Goal: Answer question/provide support: Share knowledge or assist other users

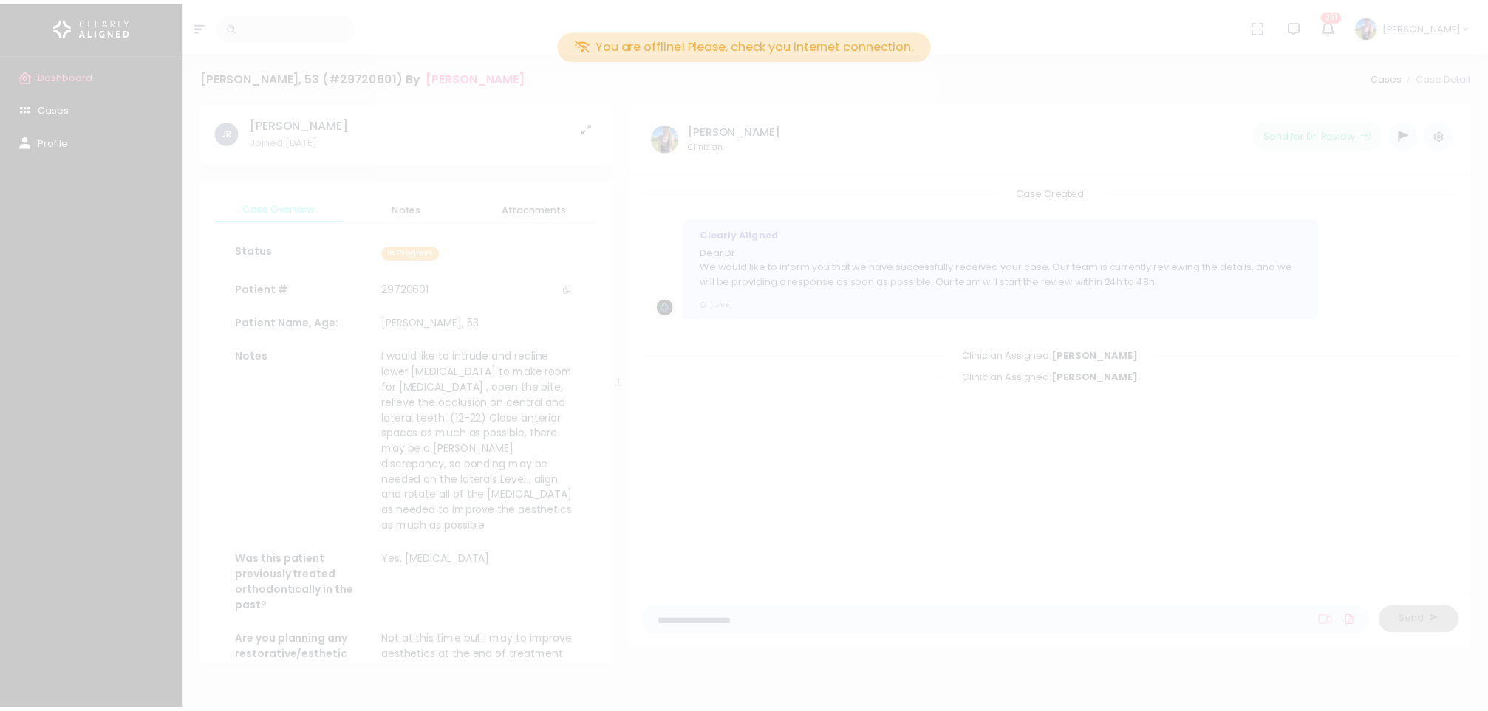
scroll to position [628, 0]
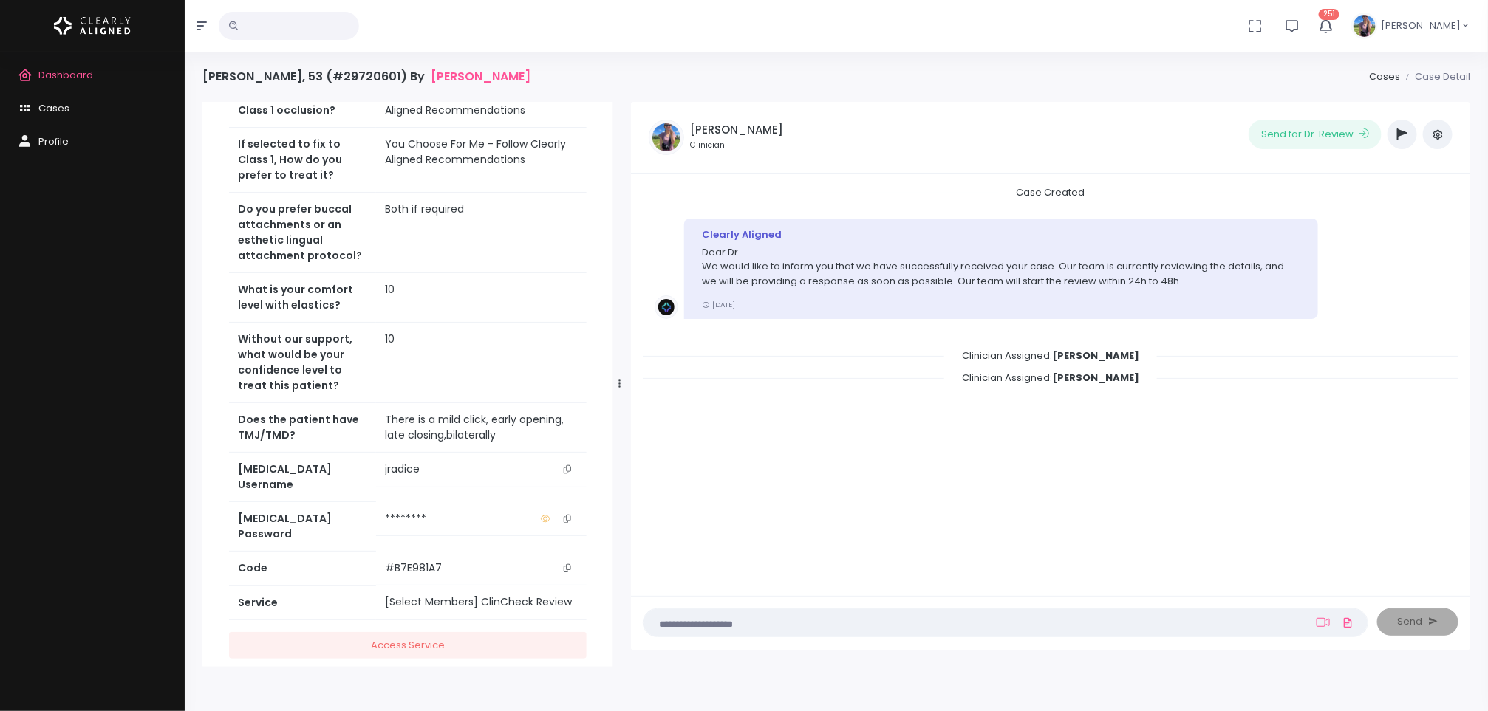
click at [47, 78] on span "Dashboard" at bounding box center [65, 75] width 55 height 14
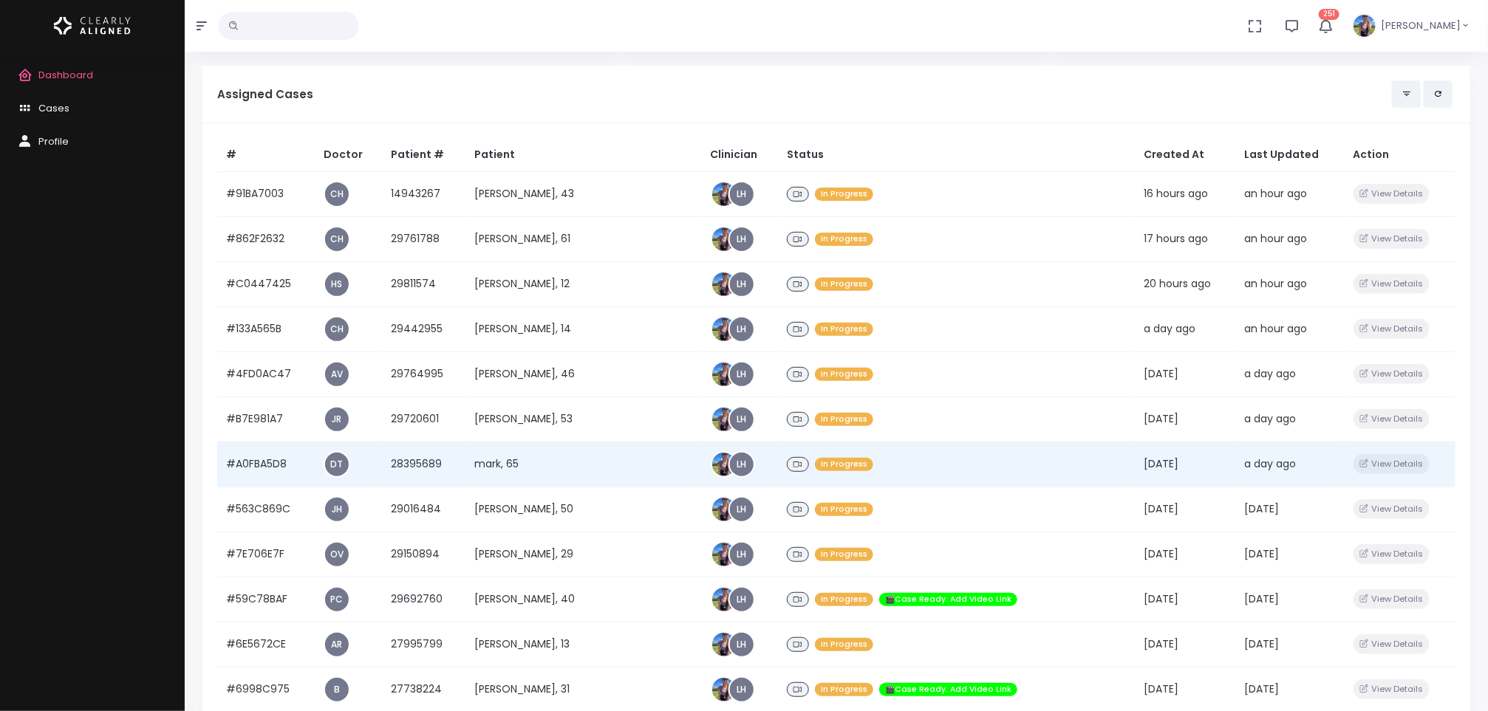
scroll to position [118, 0]
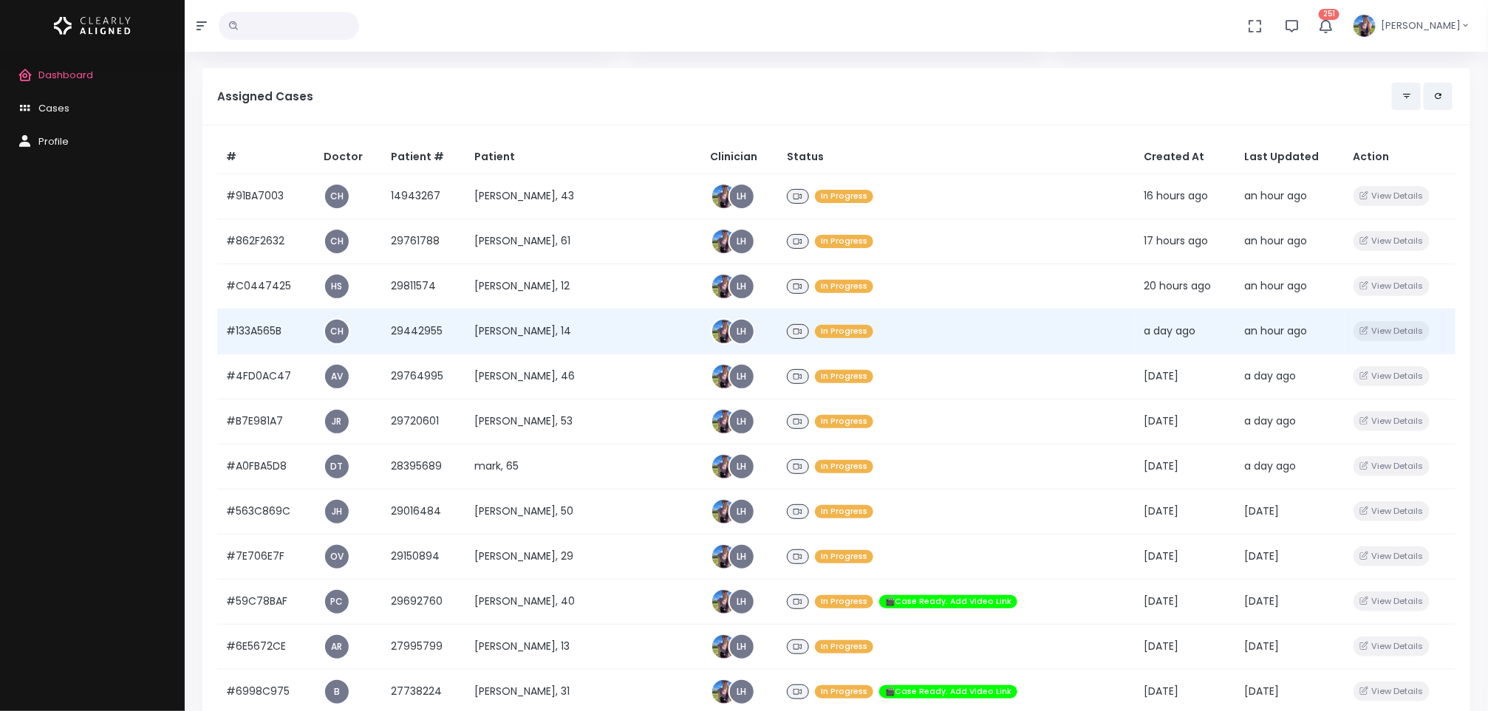
click at [493, 330] on td "[PERSON_NAME], 14" at bounding box center [583, 331] width 236 height 45
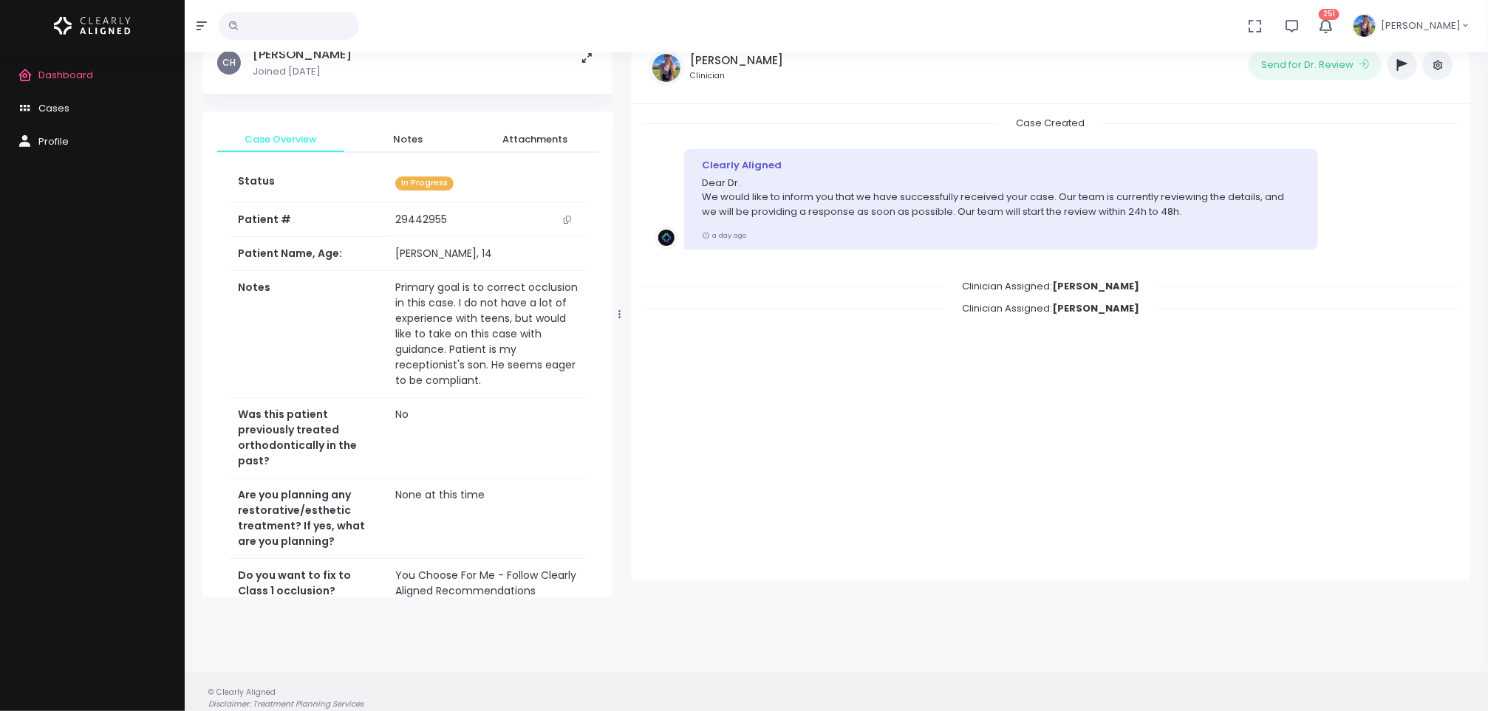
scroll to position [117, 0]
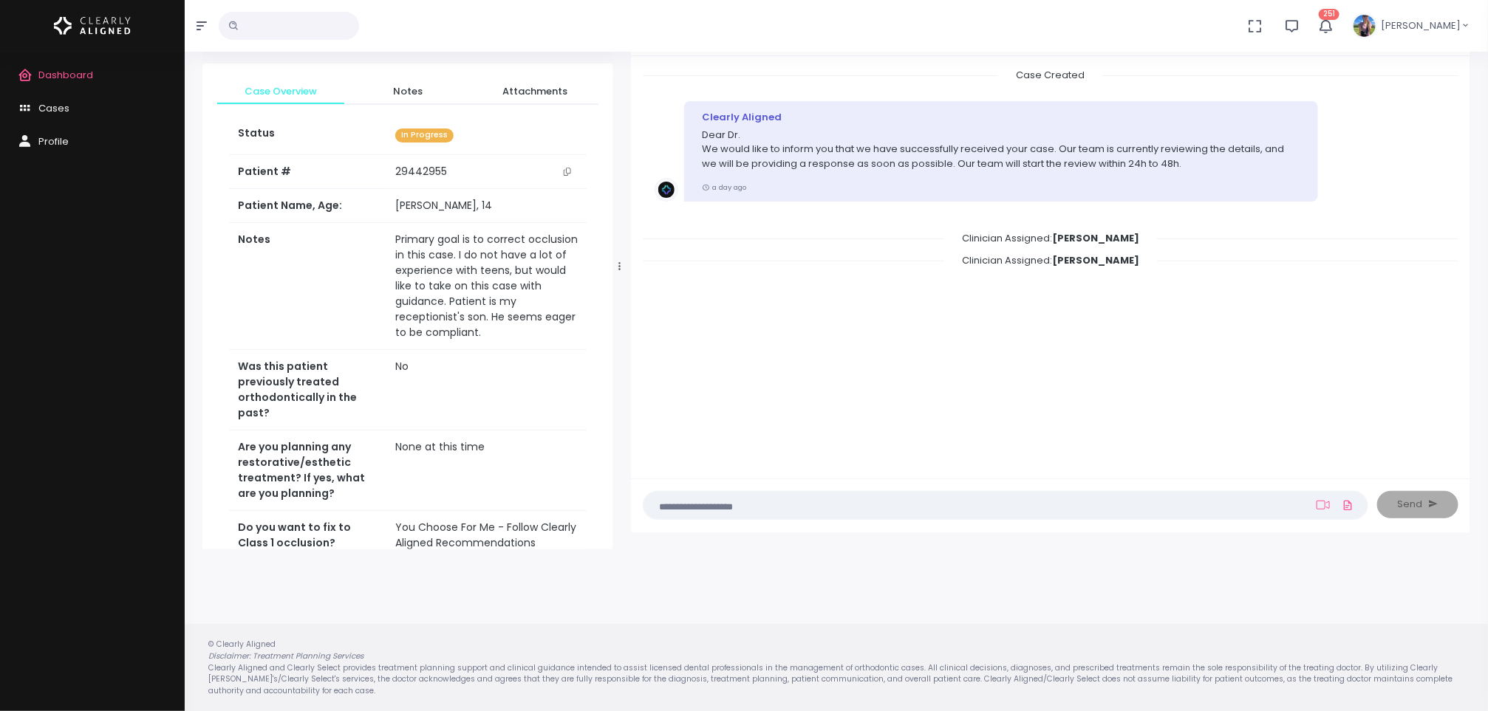
click at [568, 171] on icon "scrollable content" at bounding box center [567, 172] width 7 height 8
click at [92, 74] on span "Dashboard" at bounding box center [65, 75] width 55 height 14
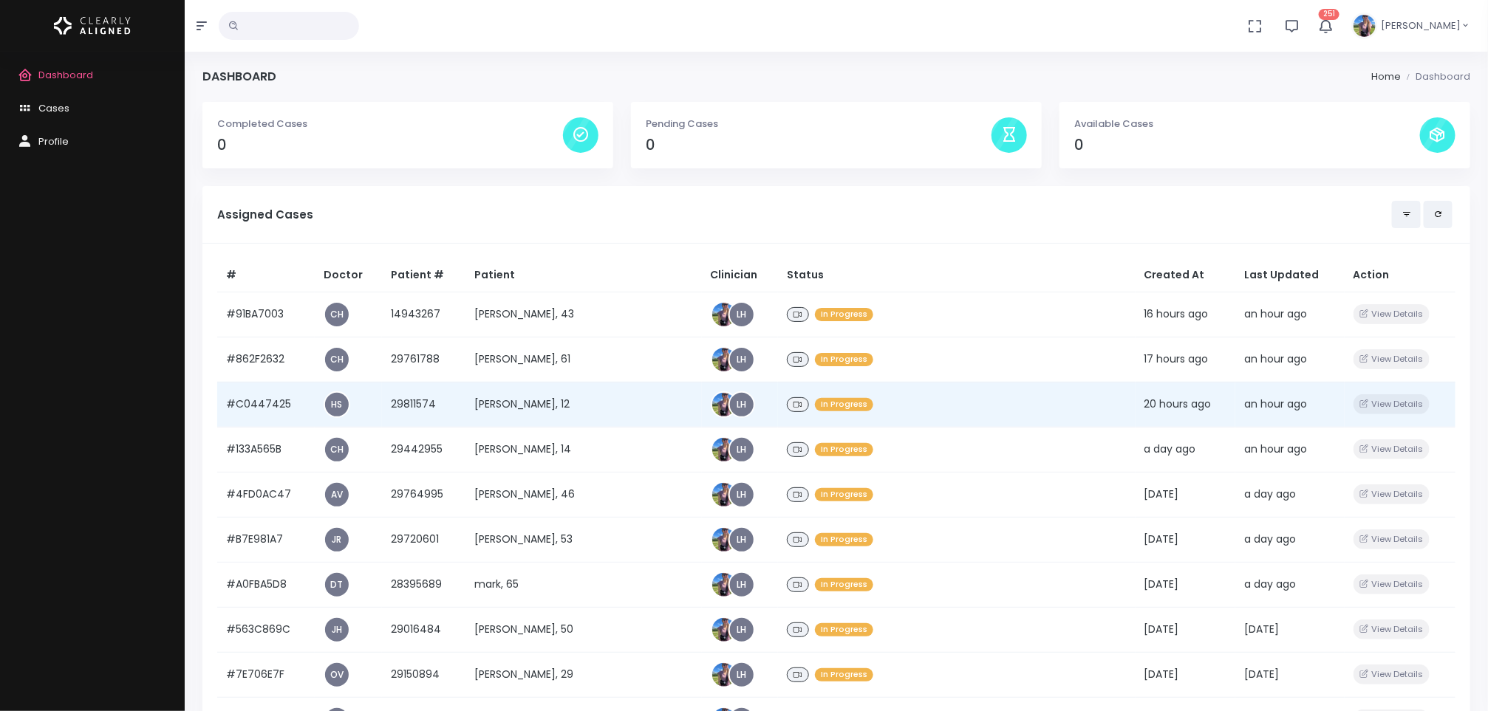
click at [527, 404] on td "[PERSON_NAME], 12" at bounding box center [583, 404] width 236 height 45
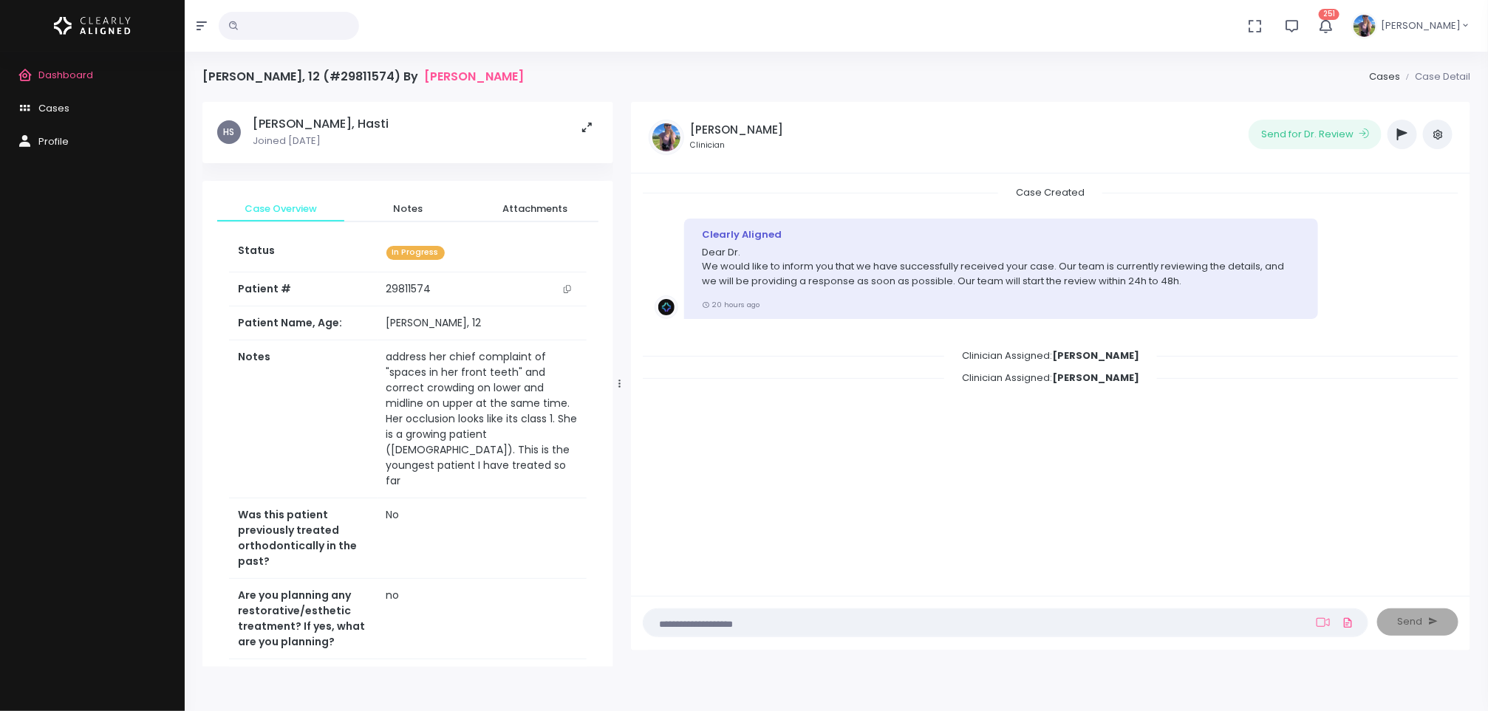
click at [527, 404] on td "address her chief complaint of "spaces in her front teeth" and correct crowding…" at bounding box center [481, 420] width 209 height 158
click at [564, 287] on icon "scrollable content" at bounding box center [567, 289] width 7 height 8
click at [83, 74] on span "Dashboard" at bounding box center [65, 75] width 55 height 14
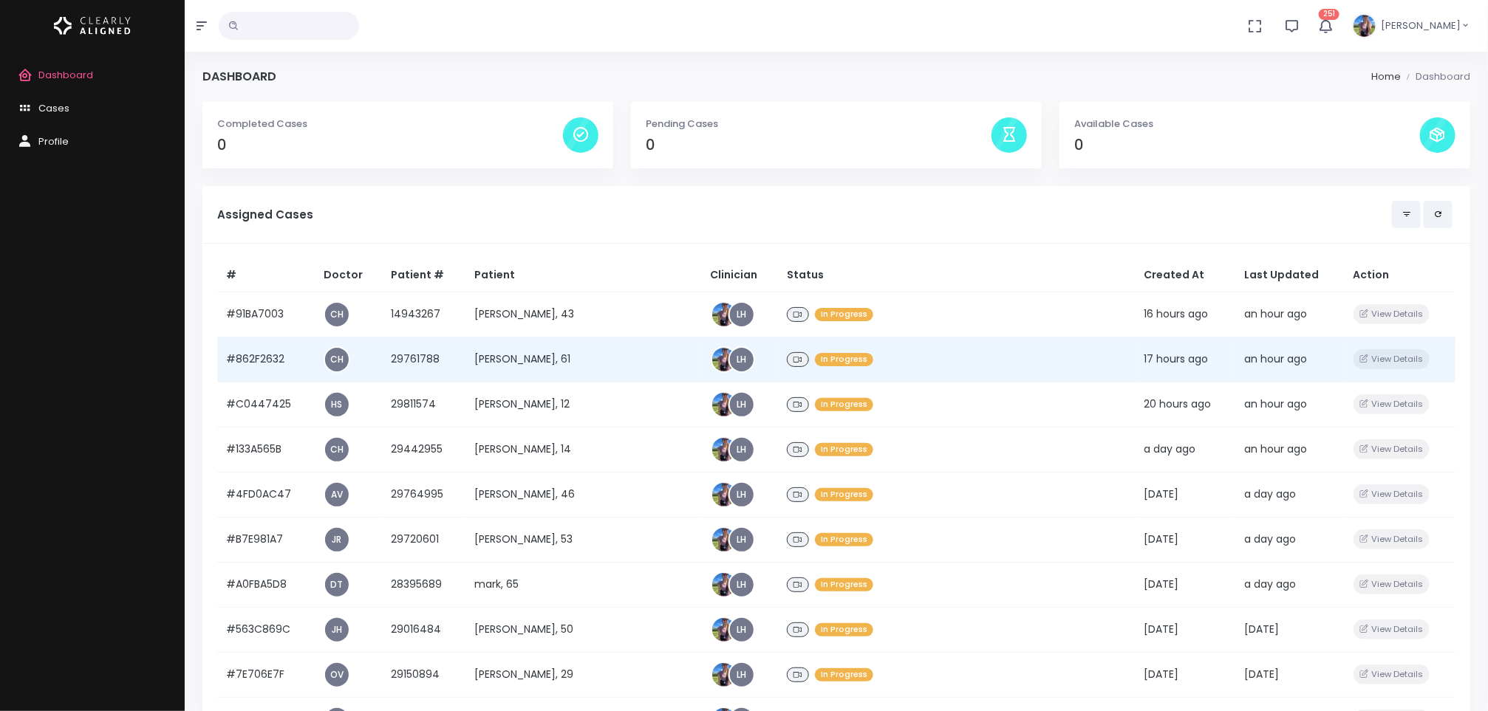
click at [490, 366] on td "[PERSON_NAME], 61" at bounding box center [583, 359] width 236 height 45
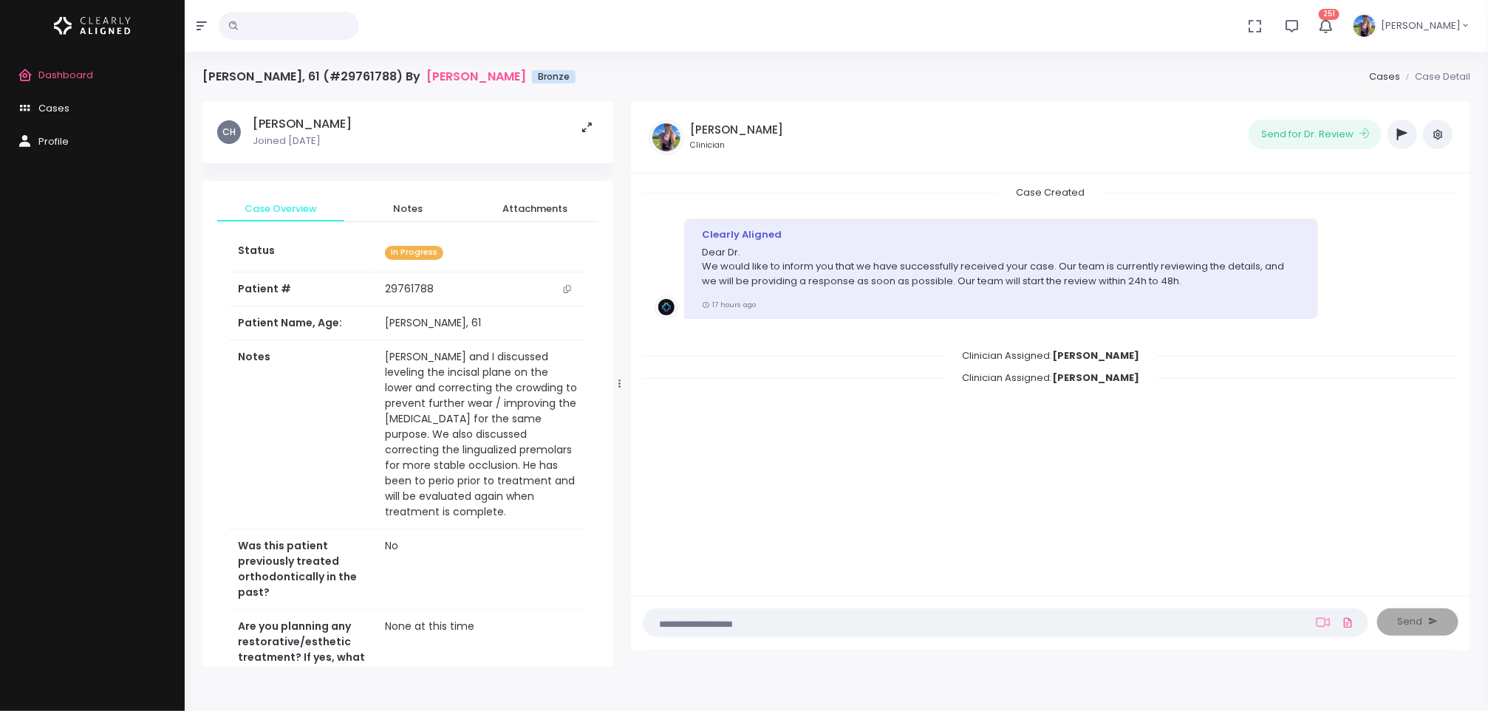
click at [568, 289] on icon "scrollable content" at bounding box center [567, 289] width 7 height 8
click at [74, 64] on link "Dashboard" at bounding box center [92, 75] width 185 height 33
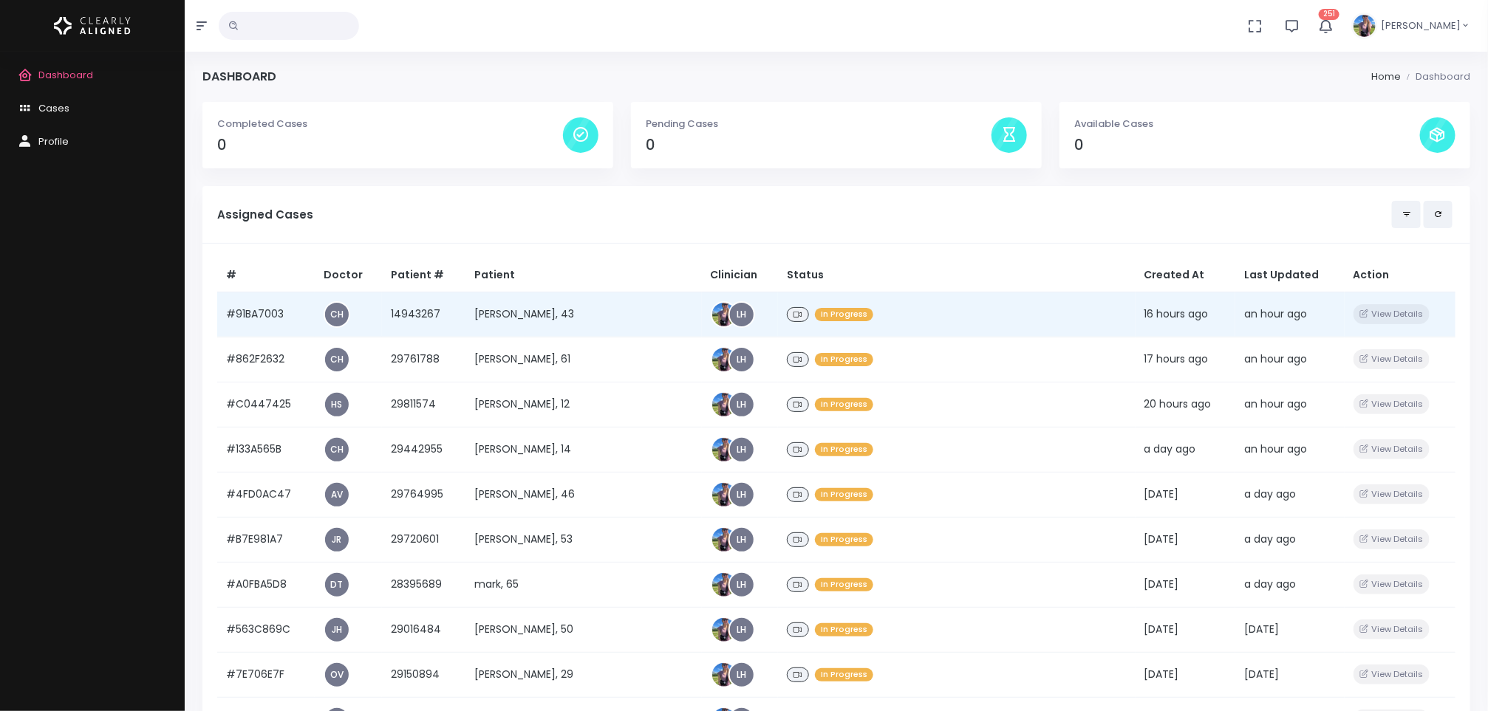
click at [550, 308] on td "[PERSON_NAME], 43" at bounding box center [583, 314] width 236 height 45
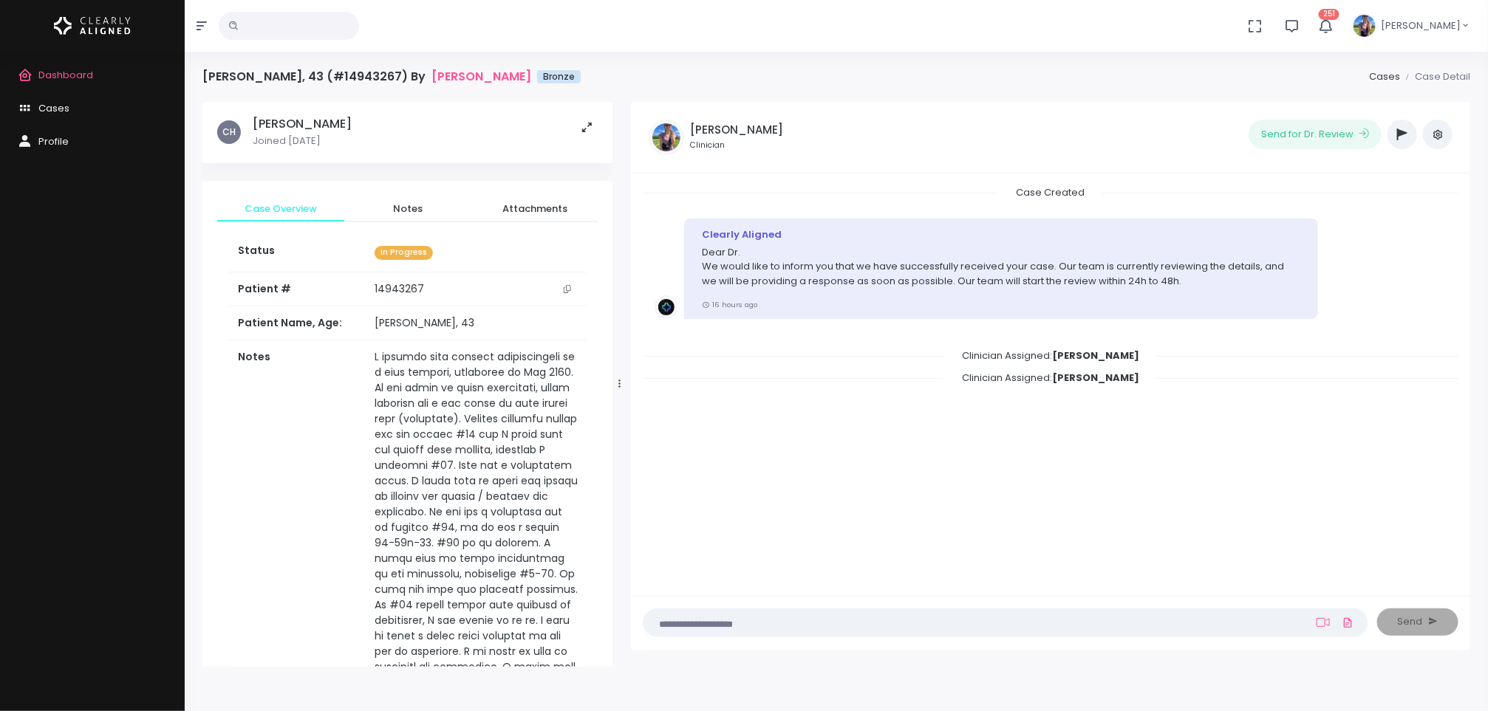
click at [572, 289] on button "scrollable content" at bounding box center [567, 289] width 21 height 16
click at [84, 78] on span "Dashboard" at bounding box center [65, 75] width 55 height 14
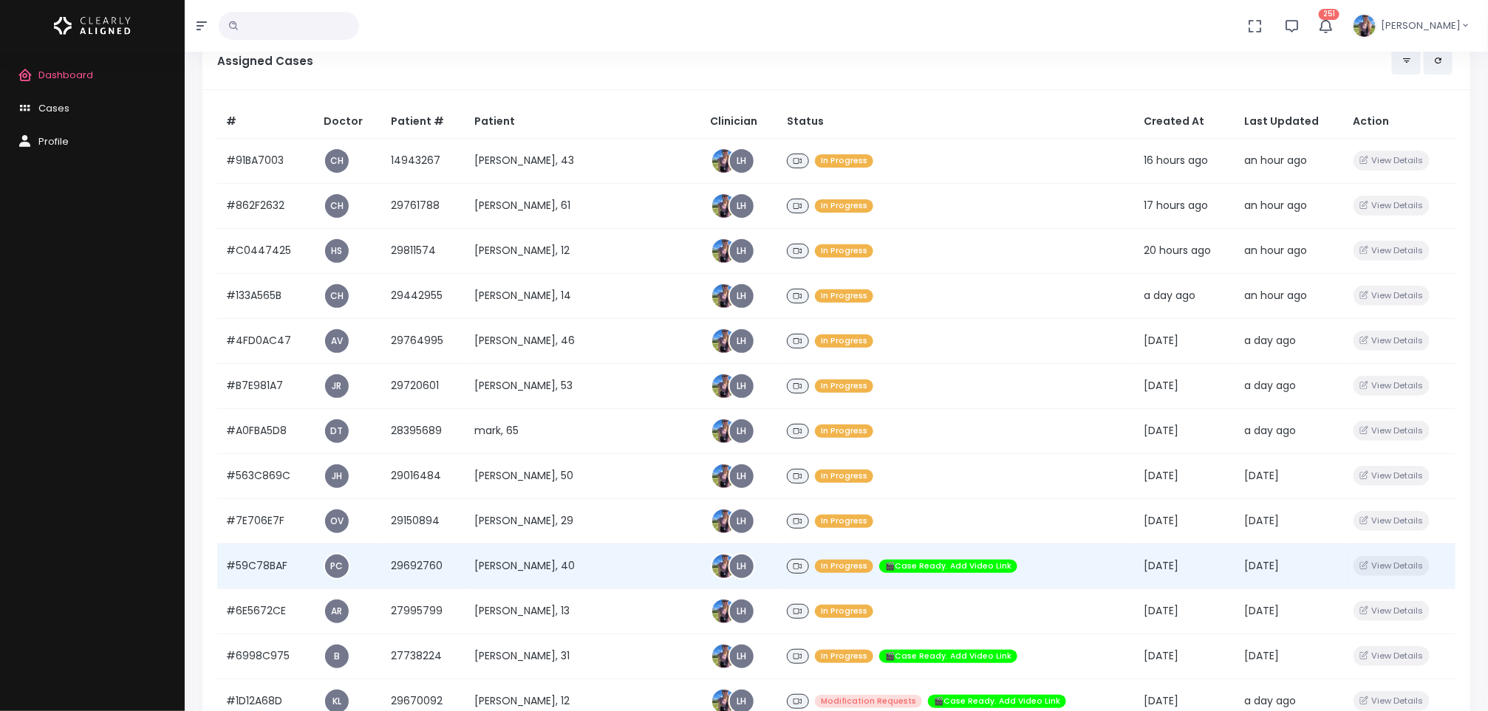
scroll to position [222, 0]
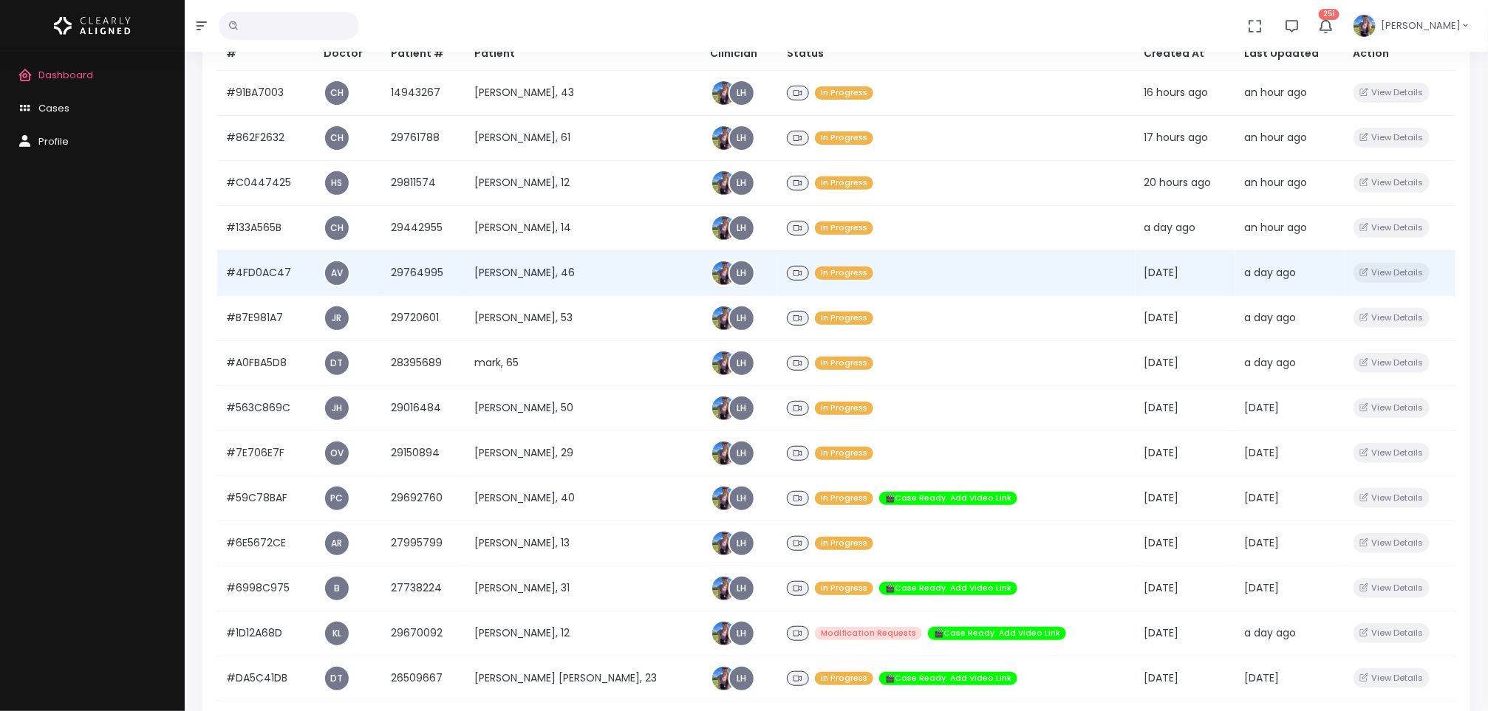
click at [533, 269] on td "[PERSON_NAME], 46" at bounding box center [583, 272] width 236 height 45
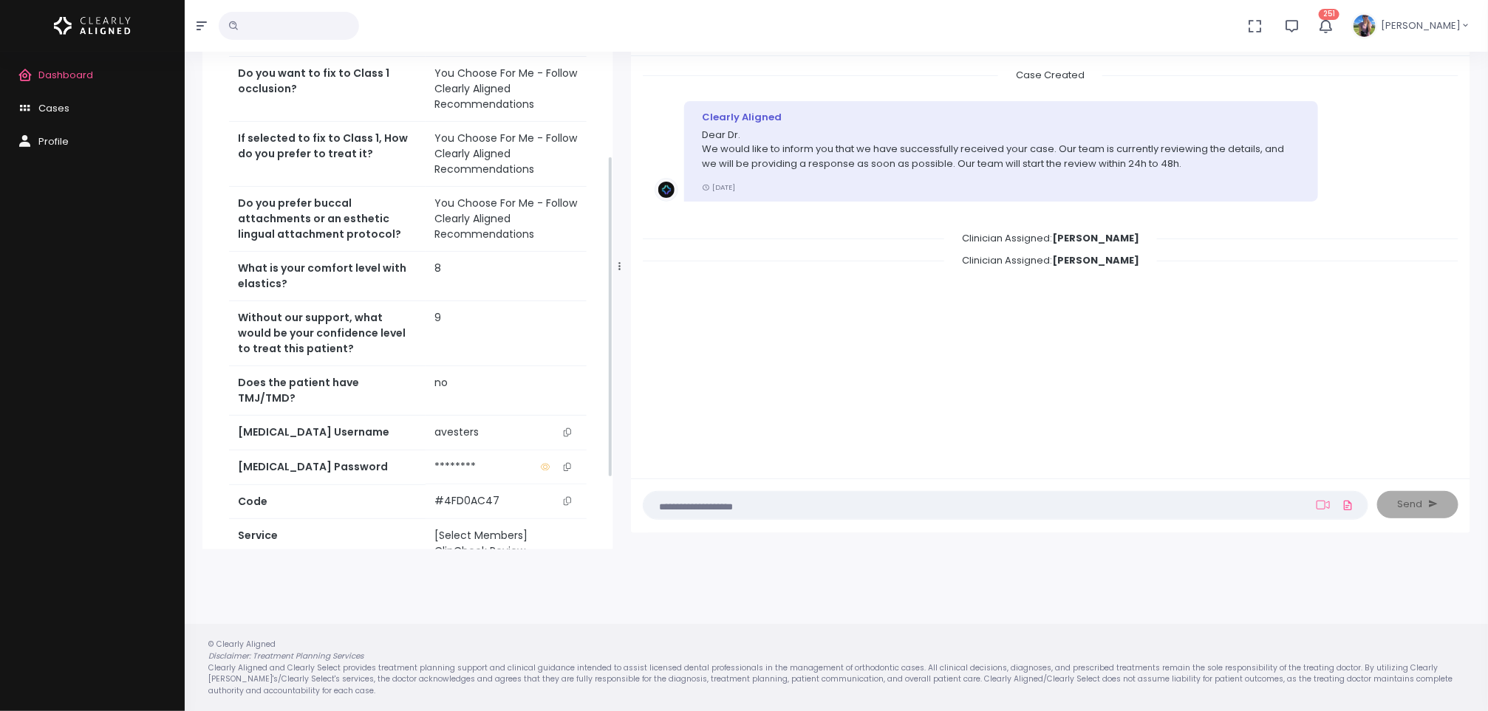
scroll to position [425, 0]
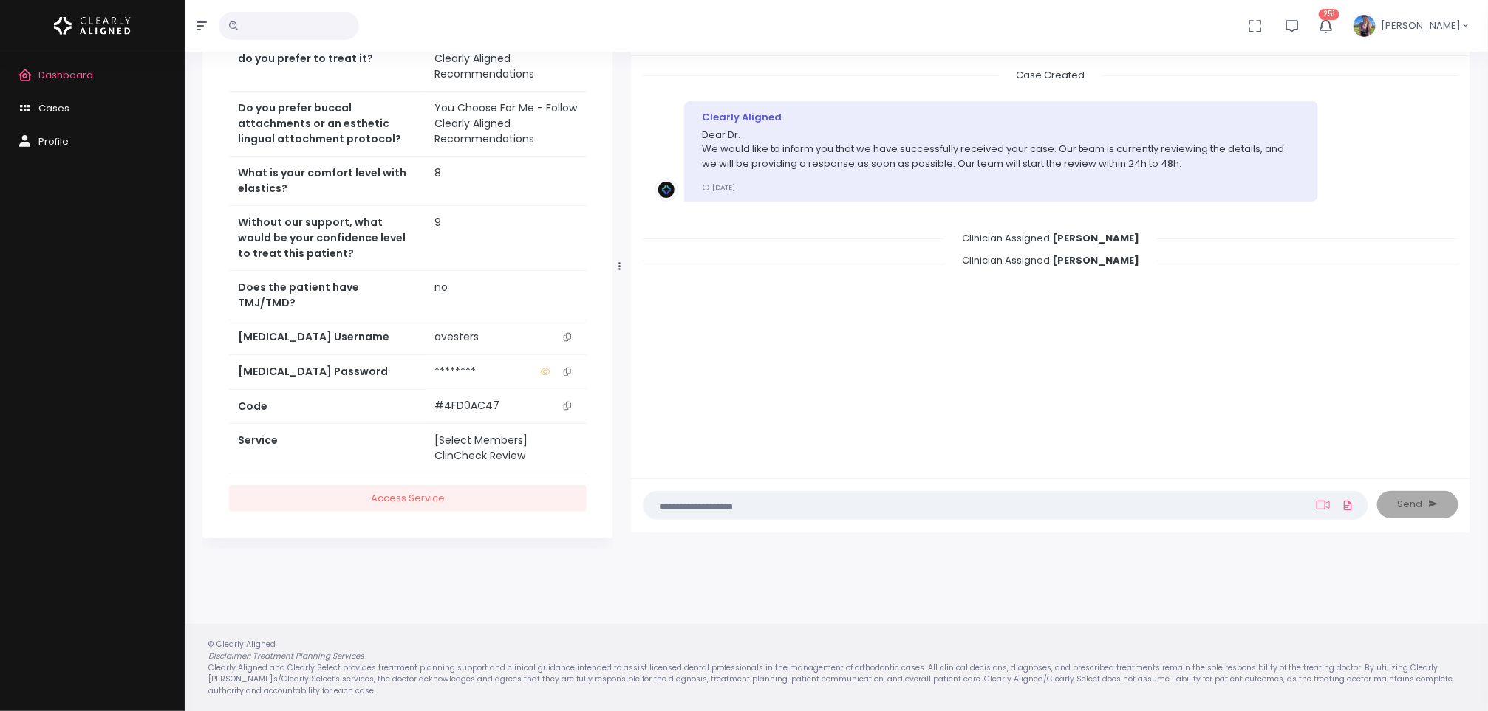
click at [566, 333] on icon "scrollable content" at bounding box center [567, 337] width 7 height 8
click at [818, 495] on nick-textarea "(Obrigatório)" at bounding box center [1005, 505] width 725 height 29
click at [818, 497] on textarea at bounding box center [976, 505] width 649 height 16
click at [745, 487] on textarea at bounding box center [976, 498] width 649 height 33
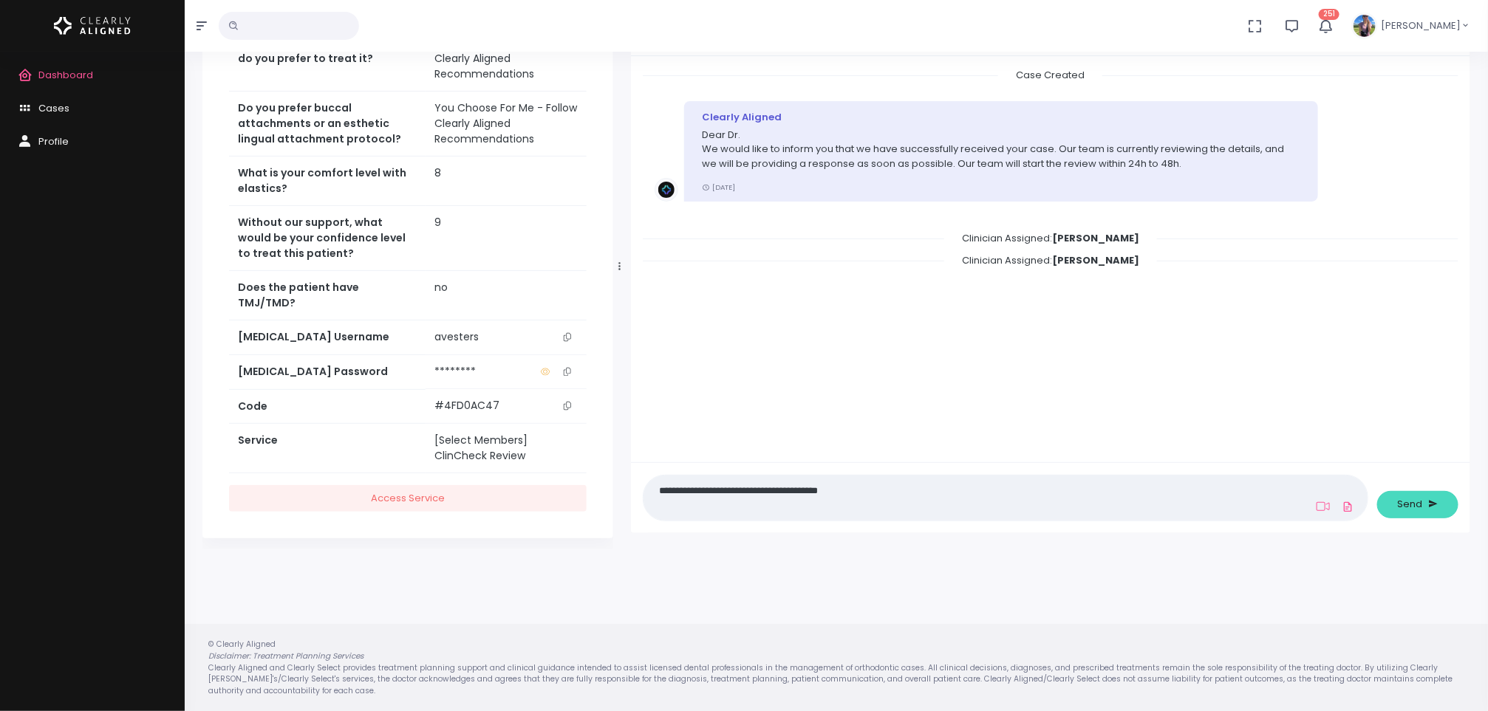
type textarea "**********"
click at [1406, 499] on span "Send" at bounding box center [1409, 504] width 25 height 15
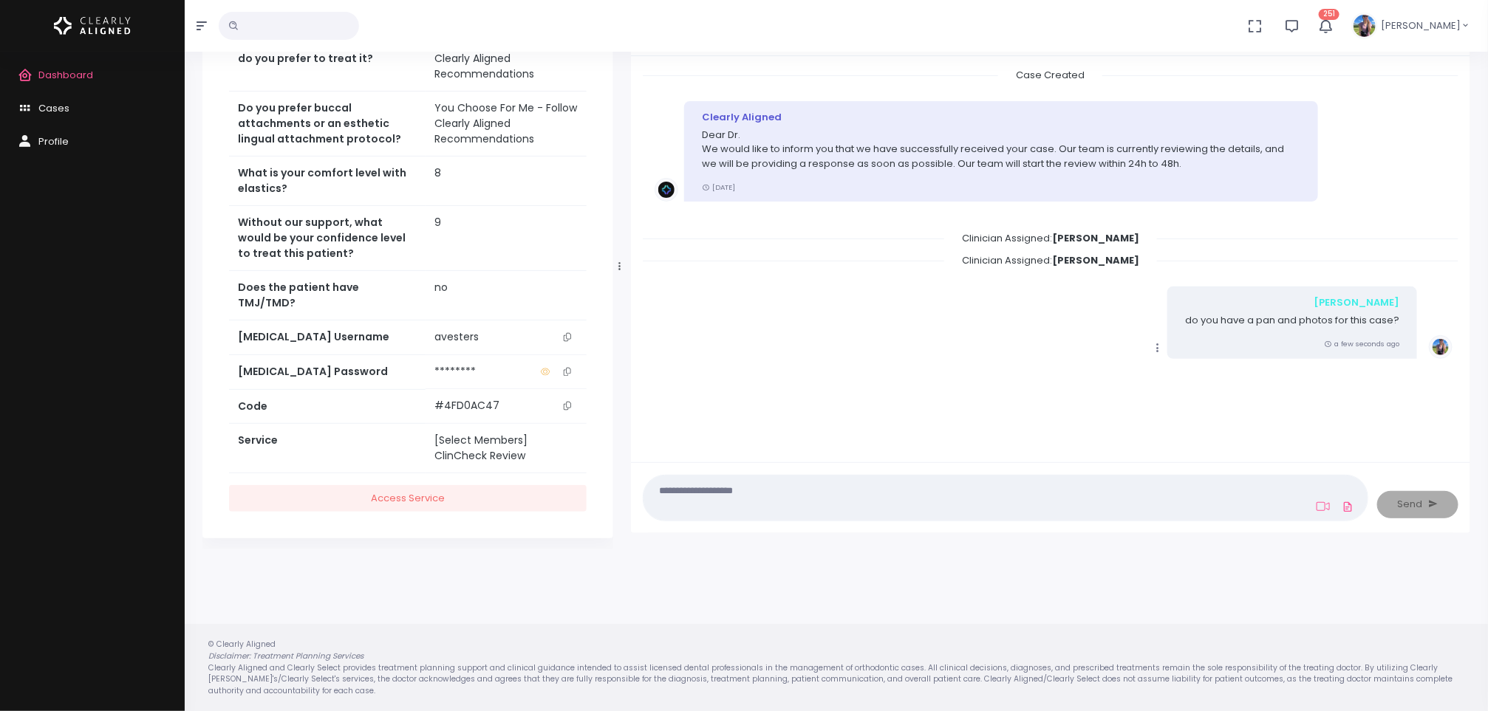
click at [69, 69] on span "Dashboard" at bounding box center [65, 75] width 55 height 14
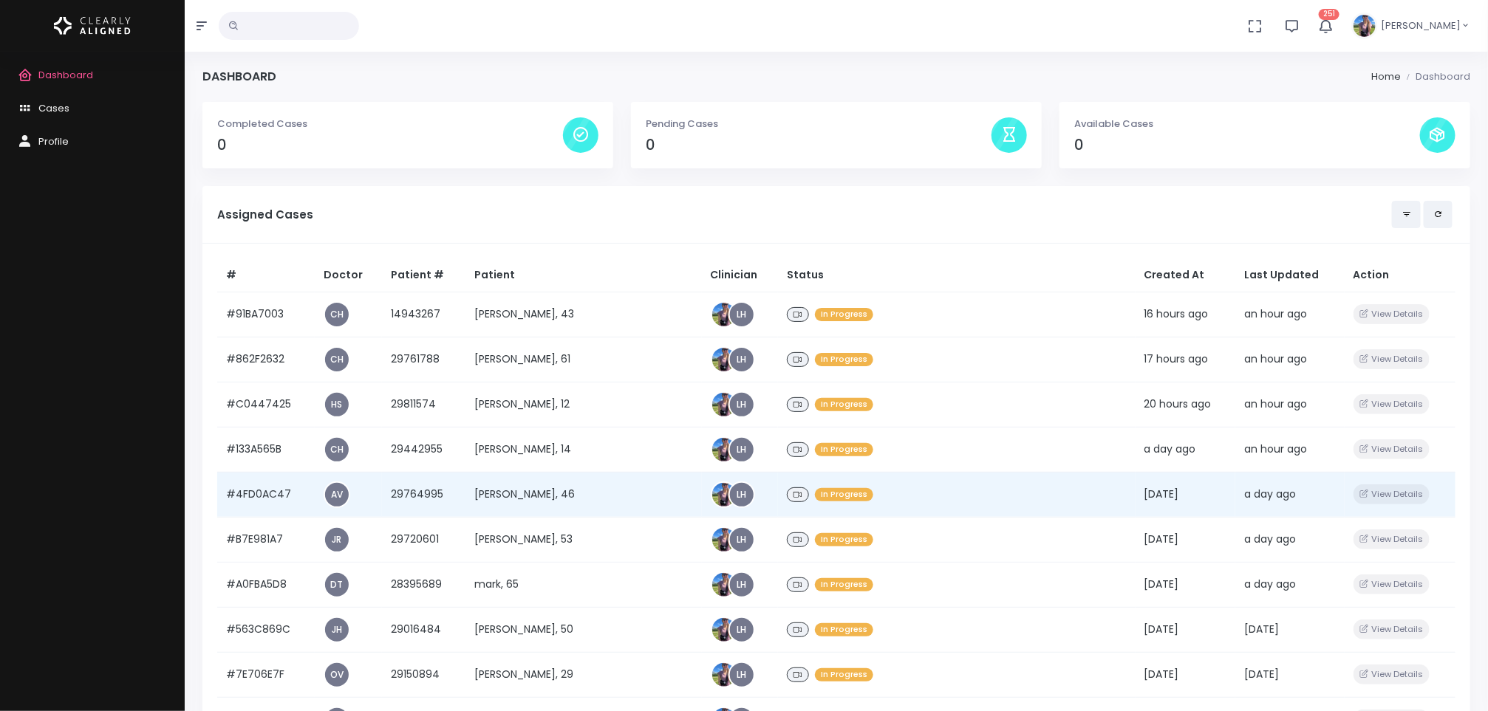
click at [523, 494] on td "[PERSON_NAME], 46" at bounding box center [583, 494] width 236 height 45
